Goal: Find specific page/section: Find specific page/section

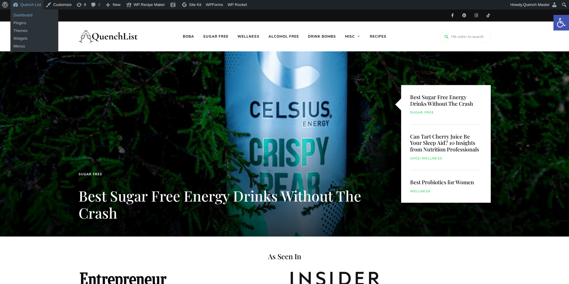
click at [33, 16] on link "Dashboard" at bounding box center [34, 15] width 48 height 8
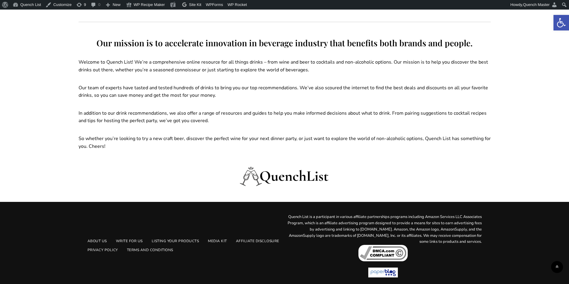
scroll to position [754, 0]
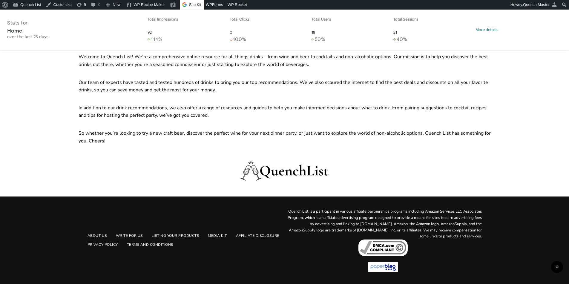
click at [491, 27] on div "Stats for Home over the last 28 days Total Impressions 92 114% Total Clicks 0 1…" at bounding box center [284, 30] width 555 height 26
click at [490, 32] on span "More details" at bounding box center [487, 29] width 22 height 5
